Goal: Transaction & Acquisition: Purchase product/service

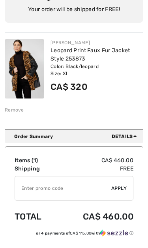
scroll to position [89, 0]
click at [31, 160] on td "Items ( 1 )" at bounding box center [36, 160] width 42 height 8
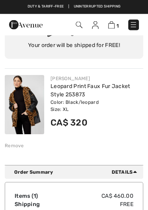
scroll to position [0, 0]
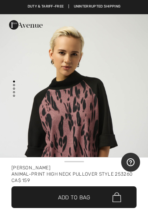
click at [88, 197] on span "Add to Bag" at bounding box center [74, 197] width 32 height 8
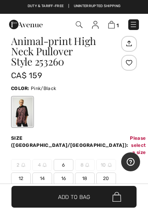
scroll to position [246, 0]
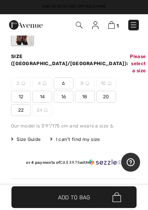
click at [66, 91] on span "16" at bounding box center [64, 97] width 20 height 12
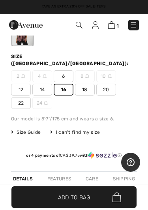
click at [81, 200] on span "Add to Bag" at bounding box center [74, 197] width 32 height 8
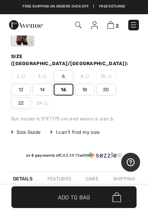
click at [85, 129] on div "I can't find my size" at bounding box center [75, 132] width 50 height 7
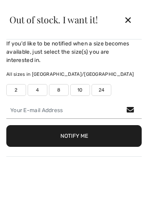
click at [129, 23] on div "✕" at bounding box center [128, 19] width 21 height 17
